Goal: Find specific page/section: Find specific page/section

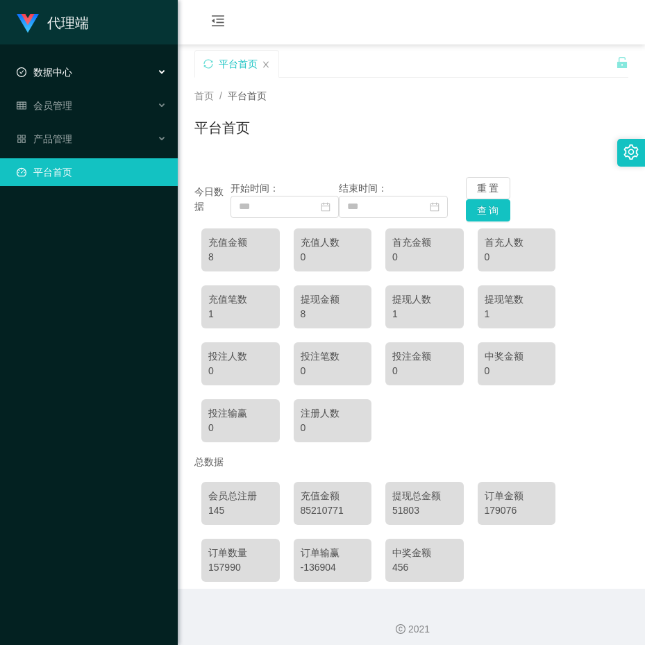
click at [31, 68] on span "数据中心" at bounding box center [45, 72] width 56 height 11
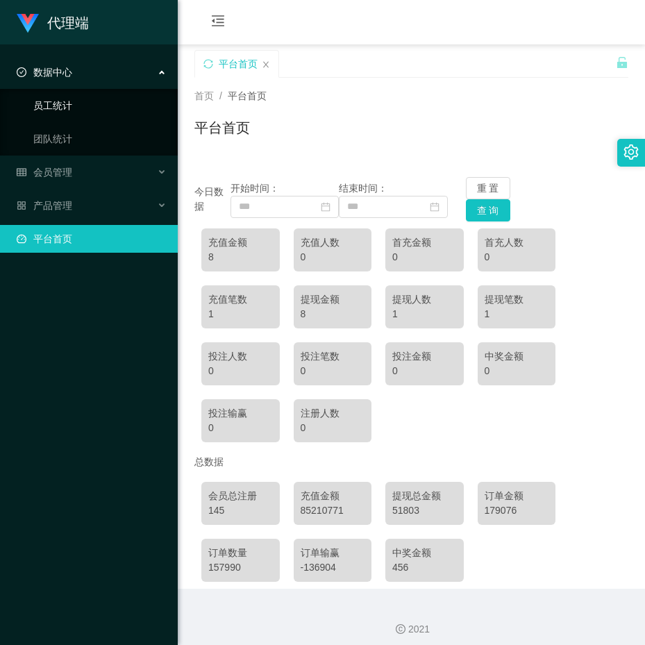
click at [63, 103] on link "员工统计" at bounding box center [99, 106] width 133 height 28
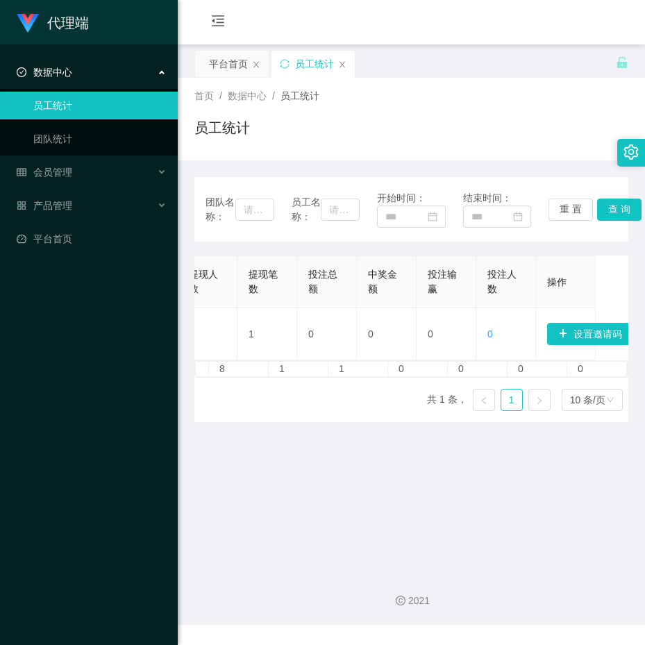
scroll to position [0, 728]
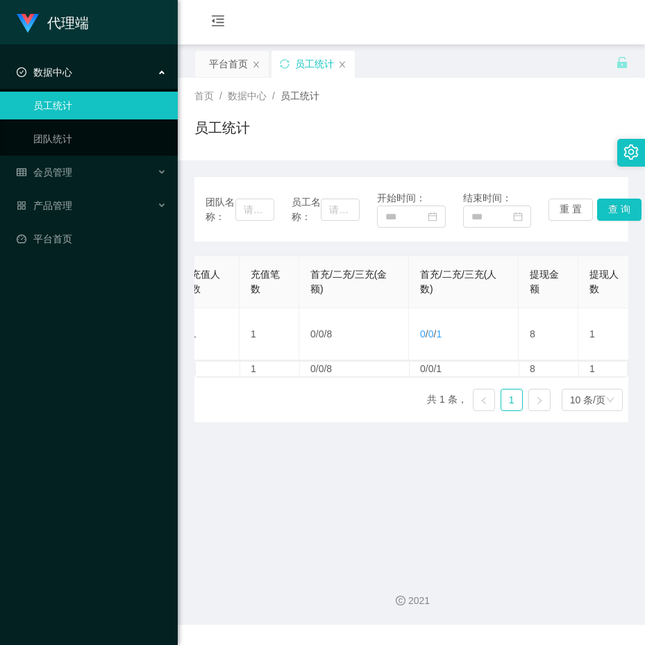
scroll to position [0, 642]
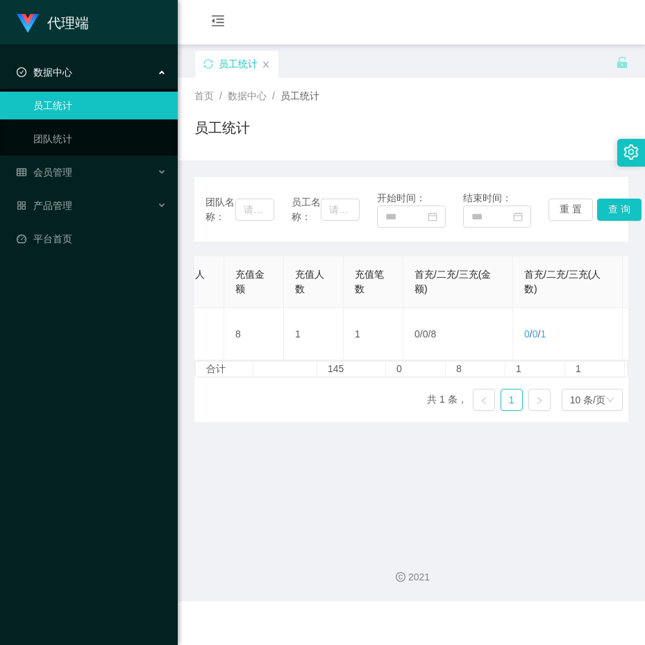
scroll to position [0, 229]
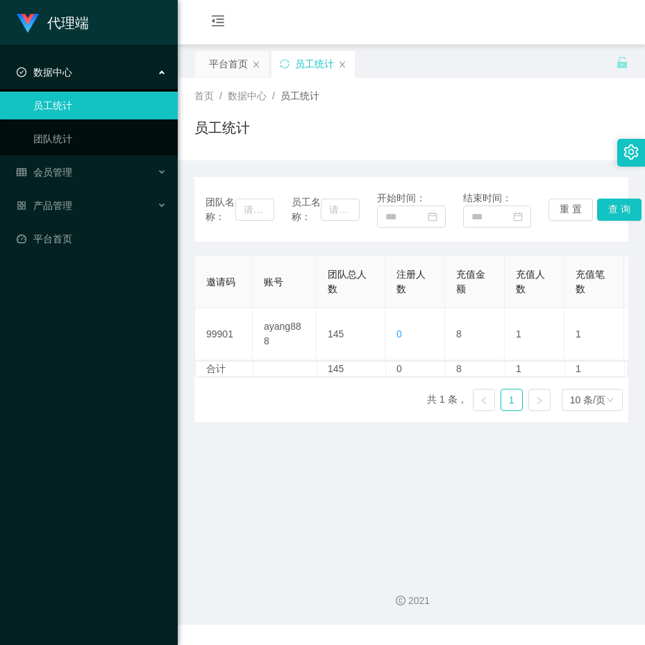
scroll to position [0, 642]
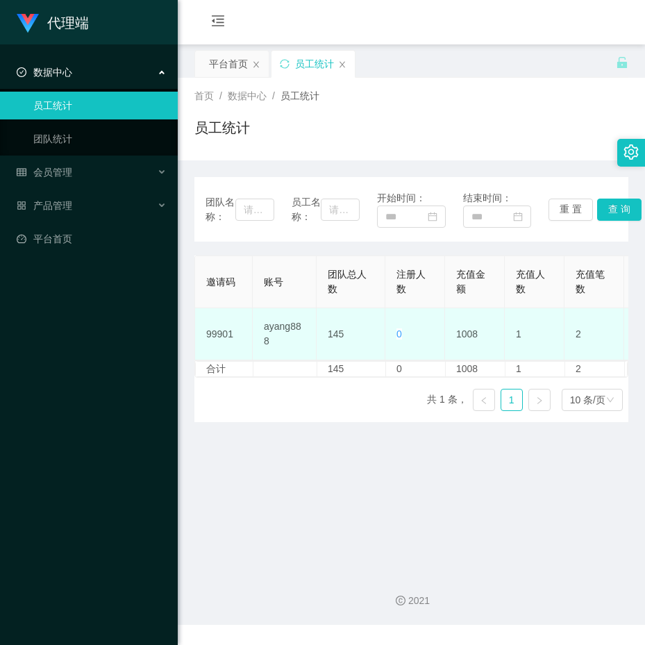
scroll to position [0, 145]
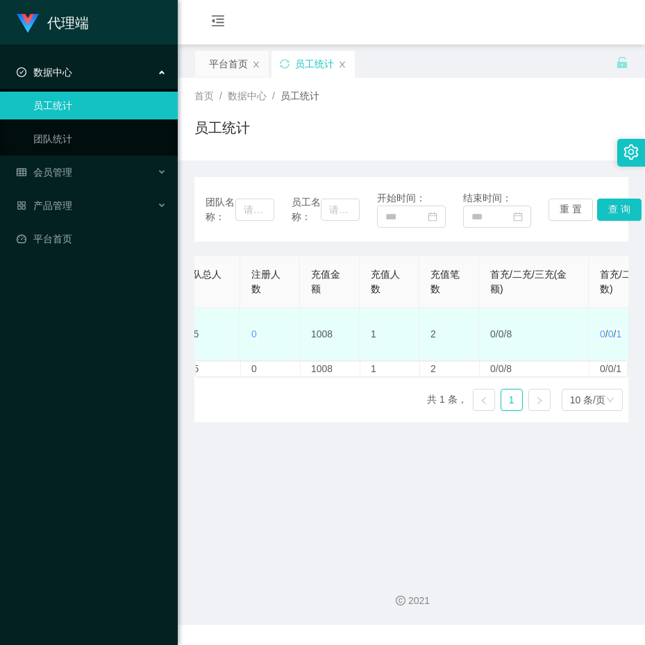
click at [352, 317] on td "1008" at bounding box center [330, 334] width 60 height 52
